Goal: Check status

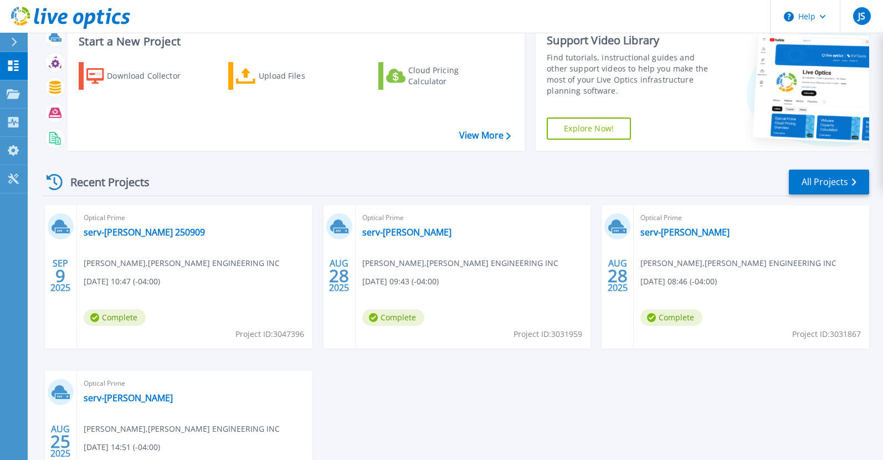
scroll to position [55, 0]
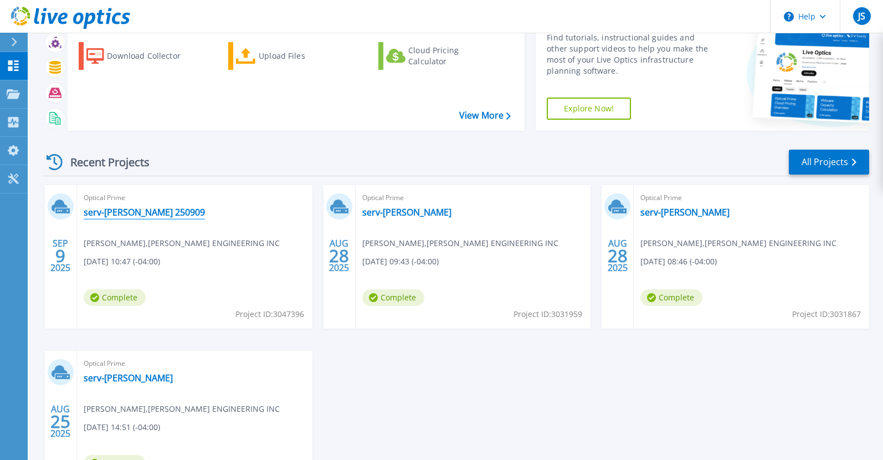
click at [128, 213] on link "serv-[PERSON_NAME] 250909" at bounding box center [144, 212] width 121 height 11
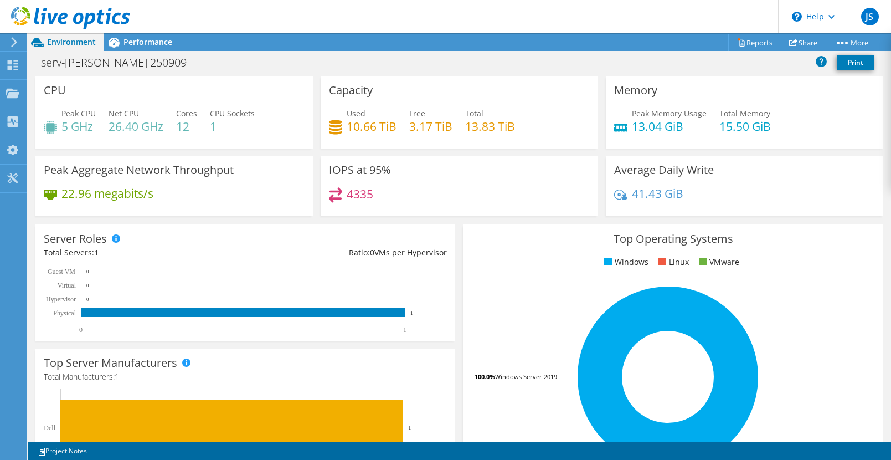
drag, startPoint x: 488, startPoint y: 178, endPoint x: 487, endPoint y: 205, distance: 26.6
drag, startPoint x: 489, startPoint y: 194, endPoint x: 497, endPoint y: 218, distance: 24.5
